Goal: Book appointment/travel/reservation

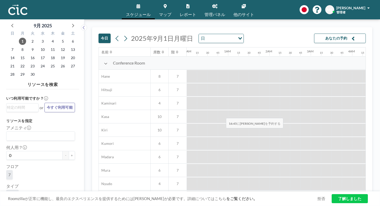
scroll to position [248, 495]
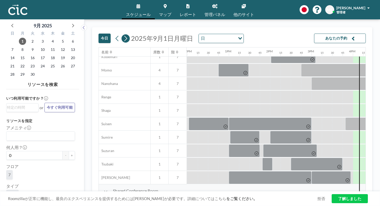
click at [123, 35] on icon at bounding box center [125, 39] width 5 height 8
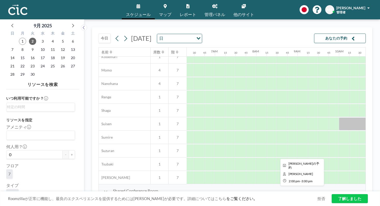
scroll to position [248, 259]
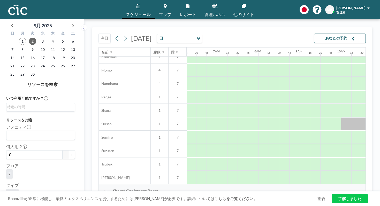
click at [98, 34] on button "今日" at bounding box center [104, 39] width 12 height 10
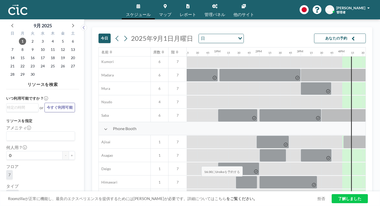
scroll to position [0, 506]
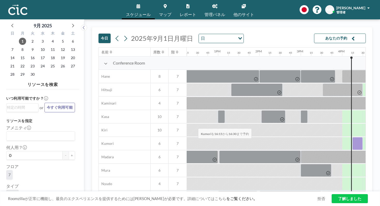
click at [352, 137] on div at bounding box center [357, 143] width 10 height 13
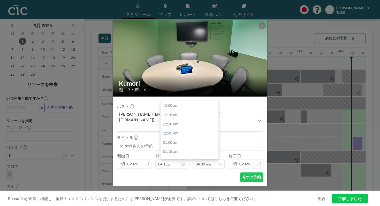
scroll to position [544, 0]
click at [199, 160] on input "04:30 pm" at bounding box center [209, 164] width 32 height 9
type input "06:00 pm"
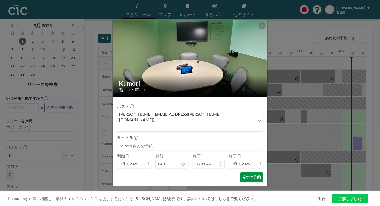
click at [240, 173] on button "今すぐ予約" at bounding box center [251, 178] width 23 height 10
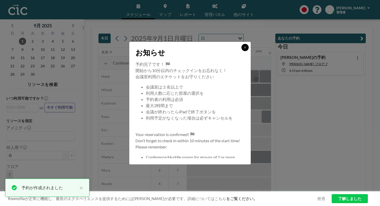
click at [244, 48] on icon at bounding box center [245, 47] width 2 height 2
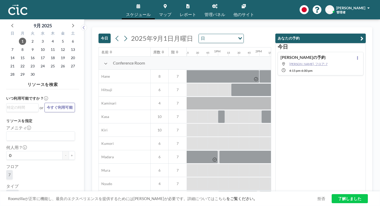
click at [318, 62] on span "[PERSON_NAME], フロア: 7" at bounding box center [308, 64] width 38 height 4
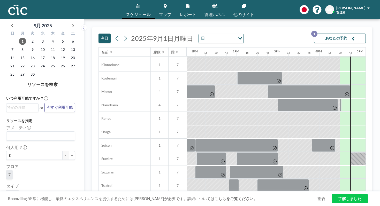
scroll to position [248, 529]
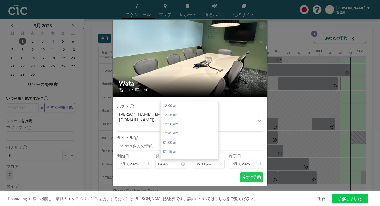
click at [203, 160] on input "05:00 pm" at bounding box center [209, 164] width 32 height 9
click at [201, 184] on div "05:30 pm" at bounding box center [189, 188] width 58 height 9
type input "05:30 pm"
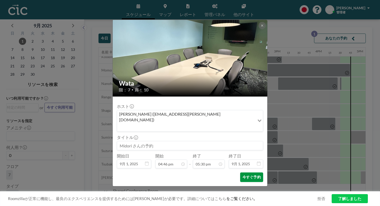
click at [240, 173] on button "今すぐ予約" at bounding box center [251, 178] width 23 height 10
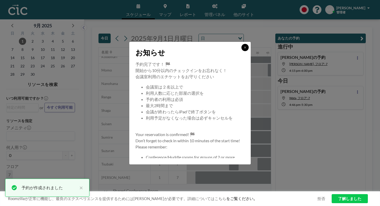
click at [241, 51] on button at bounding box center [244, 47] width 7 height 7
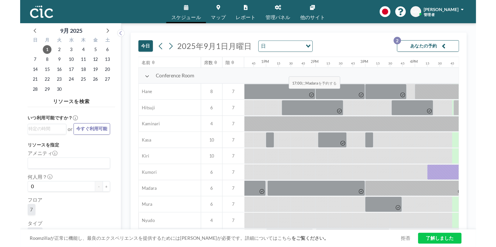
scroll to position [0, 474]
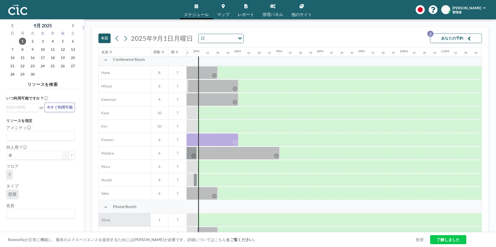
scroll to position [0, 692]
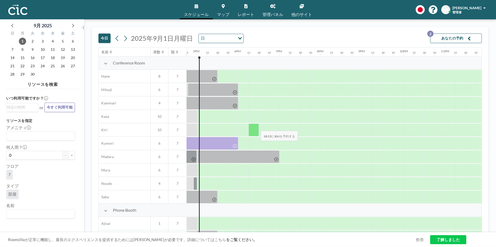
click at [257, 128] on div at bounding box center [254, 130] width 10 height 13
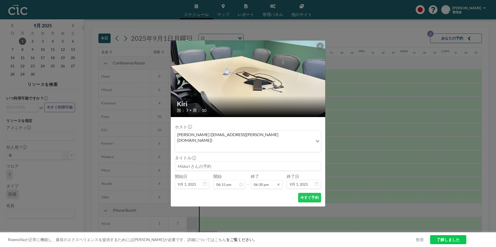
scroll to position [680, 0]
click at [270, 180] on input "06:30 pm" at bounding box center [267, 184] width 32 height 9
click at [245, 141] on div "07:00 pm" at bounding box center [253, 145] width 58 height 9
type input "07:00 pm"
click at [316, 193] on button "今すぐ予約" at bounding box center [309, 198] width 23 height 10
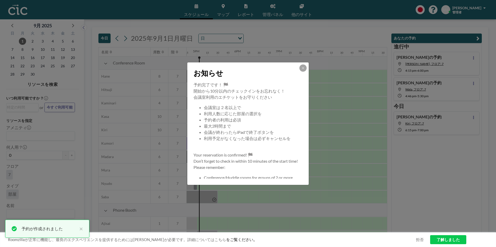
click at [307, 68] on div "お知らせ" at bounding box center [247, 72] width 121 height 19
click at [303, 67] on icon at bounding box center [302, 68] width 3 height 3
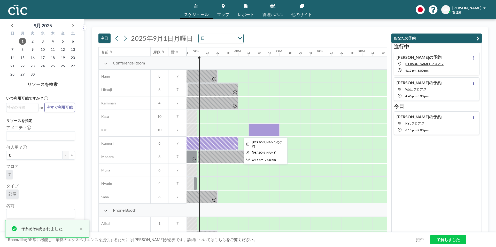
click at [269, 133] on div at bounding box center [264, 130] width 31 height 13
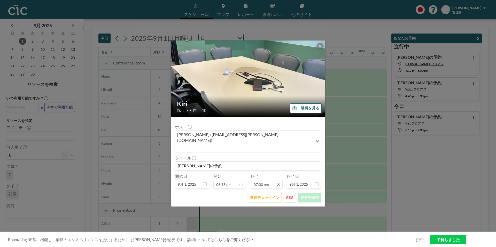
scroll to position [699, 0]
click at [295, 193] on button "削除" at bounding box center [290, 198] width 12 height 10
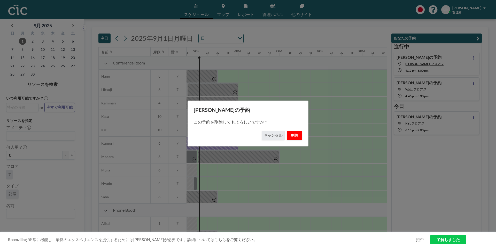
click at [295, 132] on button "削除" at bounding box center [294, 136] width 15 height 10
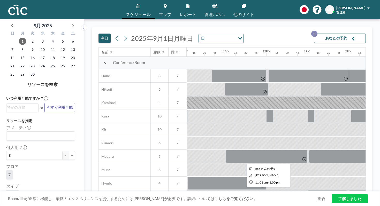
scroll to position [1, 416]
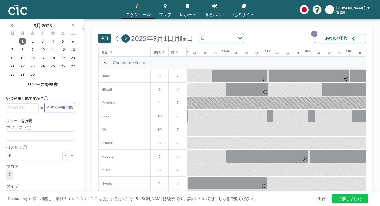
click at [126, 37] on icon at bounding box center [125, 38] width 3 height 5
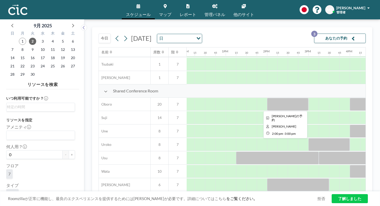
scroll to position [348, 502]
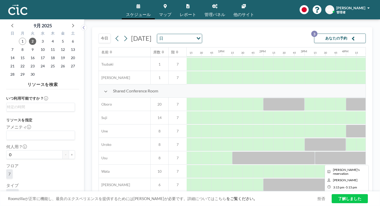
click at [344, 158] on div at bounding box center [356, 158] width 83 height 13
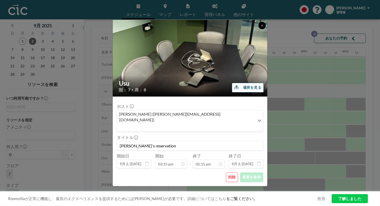
click at [260, 27] on icon at bounding box center [261, 25] width 3 height 3
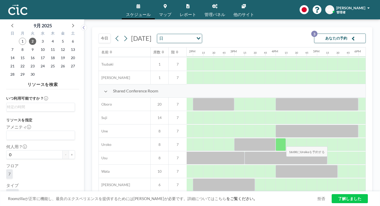
scroll to position [348, 573]
click at [124, 35] on icon at bounding box center [125, 39] width 5 height 8
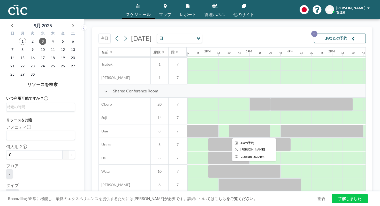
scroll to position [348, 554]
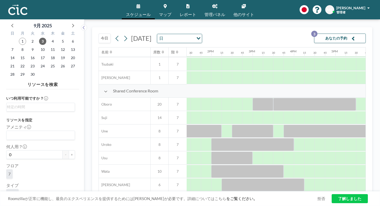
click at [107, 42] on button "今日" at bounding box center [104, 39] width 12 height 10
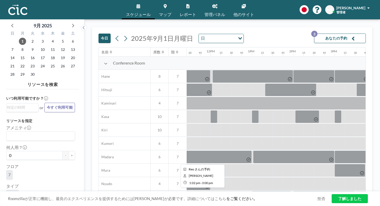
scroll to position [0, 448]
